Goal: Subscribe to service/newsletter

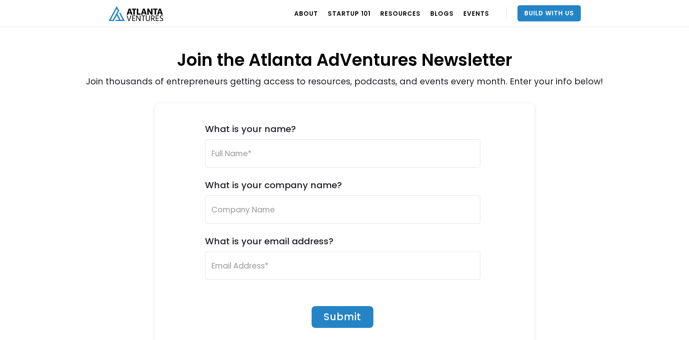
scroll to position [207, 0]
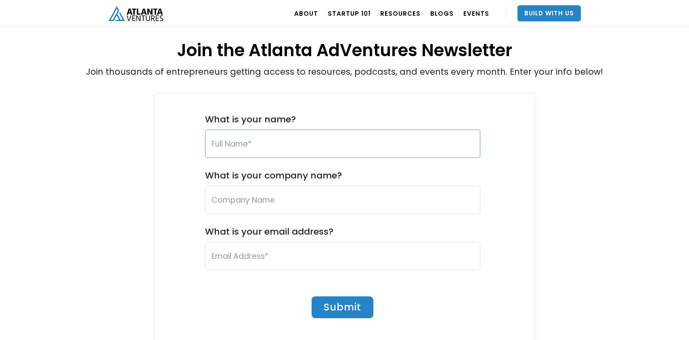
click at [279, 134] on input "What is your name?" at bounding box center [342, 144] width 275 height 28
click at [292, 144] on input "Nola" at bounding box center [342, 144] width 275 height 28
type input "Nola Solomon"
type input "Renoverse AI"
type input "nola@renoverse.ai"
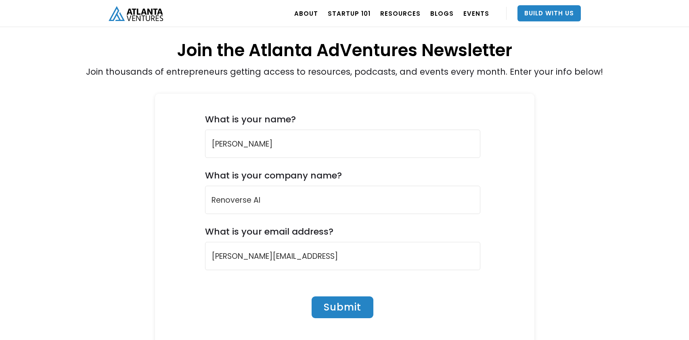
click at [327, 302] on input "Submit" at bounding box center [343, 307] width 62 height 22
type input "Please wait..."
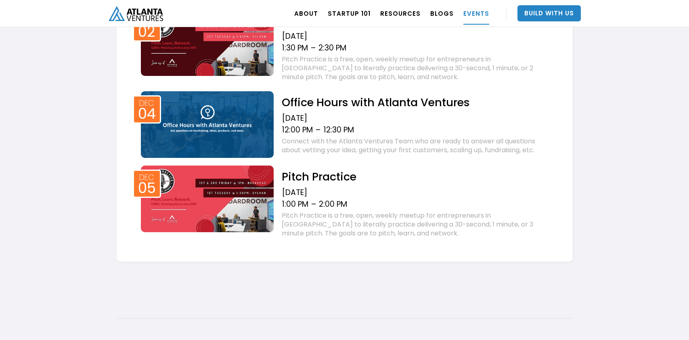
scroll to position [997, 0]
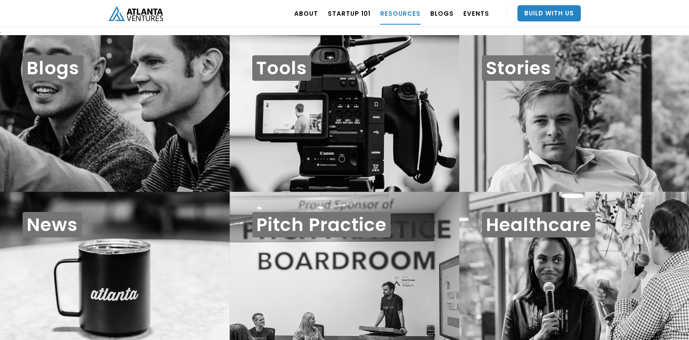
scroll to position [8, 0]
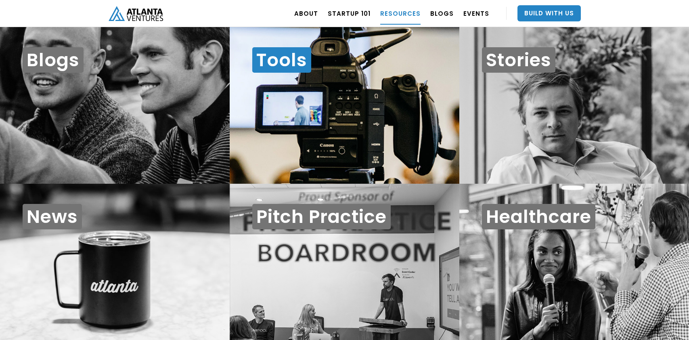
click at [295, 67] on h1 "Tools" at bounding box center [281, 59] width 59 height 25
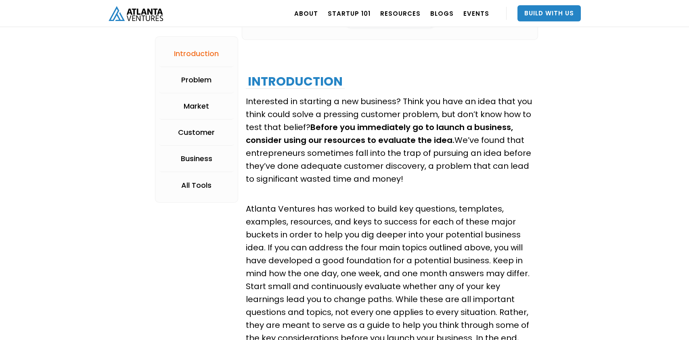
scroll to position [493, 0]
